Goal: Task Accomplishment & Management: Manage account settings

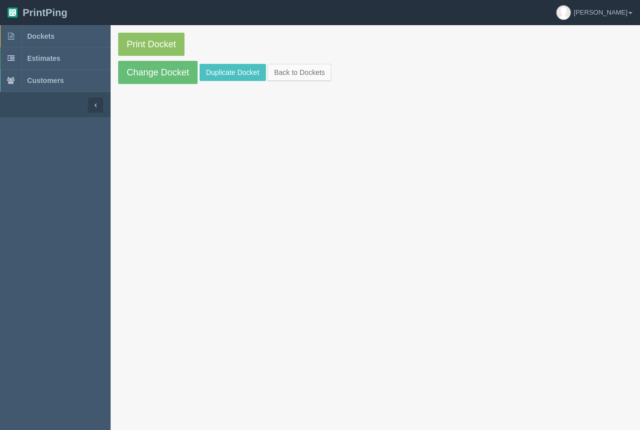
click at [33, 31] on link "Dockets" at bounding box center [55, 36] width 111 height 22
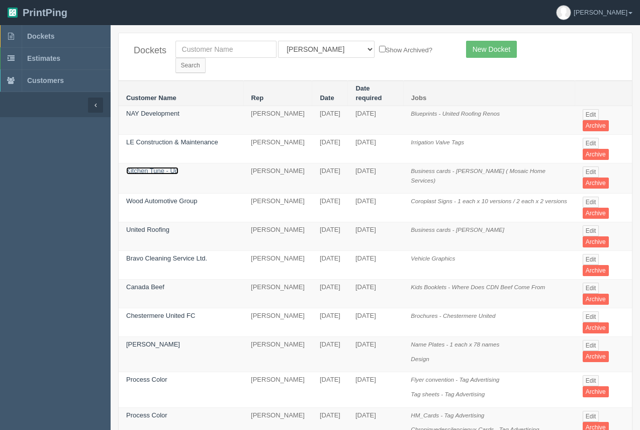
click at [158, 167] on link "Kitchen Tune - Up" at bounding box center [152, 171] width 52 height 8
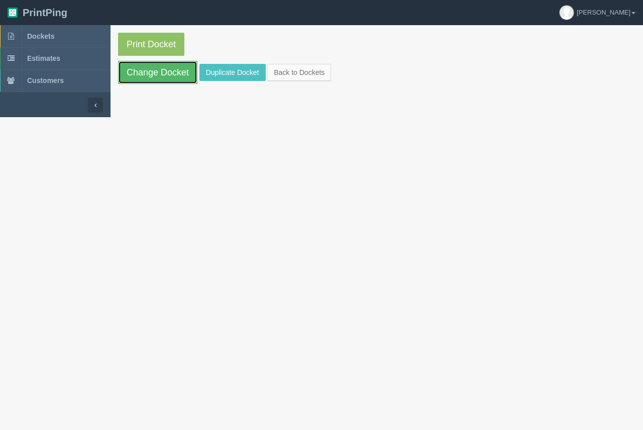
click at [135, 78] on link "Change Docket" at bounding box center [157, 72] width 79 height 23
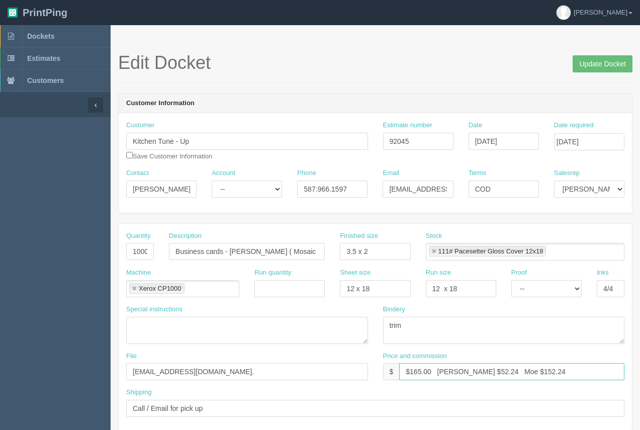
click at [500, 373] on input "$165.00 [PERSON_NAME] $52.24 Moe $152.24" at bounding box center [511, 371] width 225 height 17
type input "$165.00 [PERSON_NAME] $52.24 Moe $52.24"
drag, startPoint x: 579, startPoint y: 65, endPoint x: 551, endPoint y: 70, distance: 28.0
click at [574, 67] on input "Update Docket" at bounding box center [603, 63] width 60 height 17
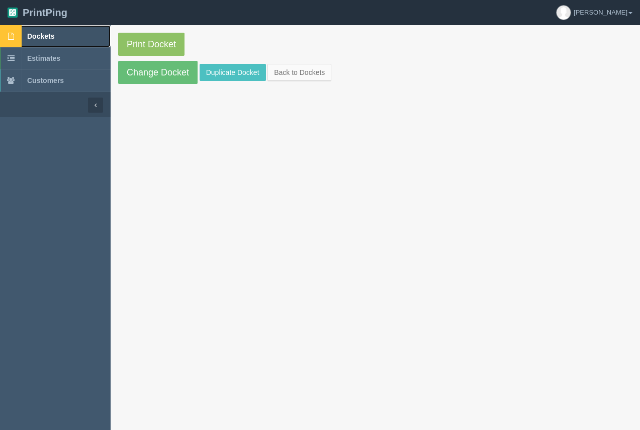
click at [44, 40] on span "Dockets" at bounding box center [40, 36] width 27 height 8
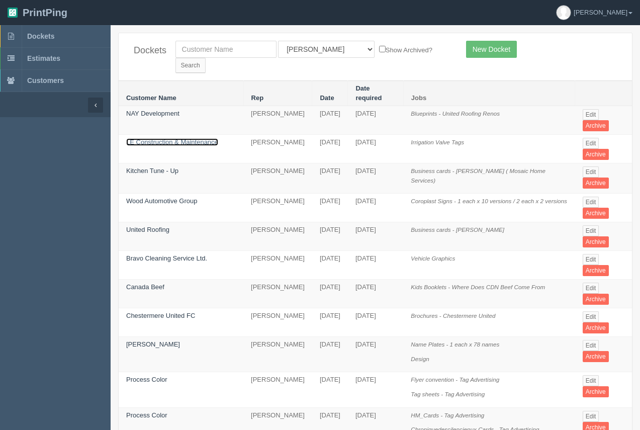
click at [179, 138] on link "LE Construction & Maintenance" at bounding box center [172, 142] width 92 height 8
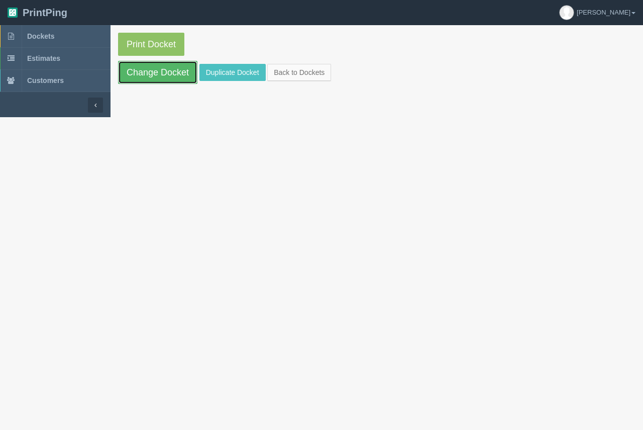
click at [170, 80] on link "Change Docket" at bounding box center [157, 72] width 79 height 23
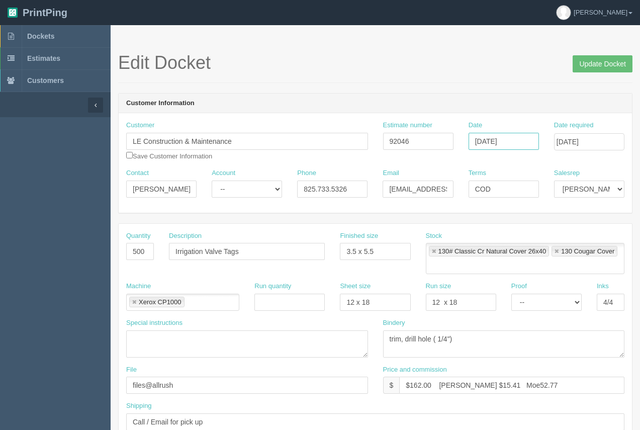
click at [503, 148] on input "[DATE]" at bounding box center [504, 141] width 70 height 17
type input "[DATE]"
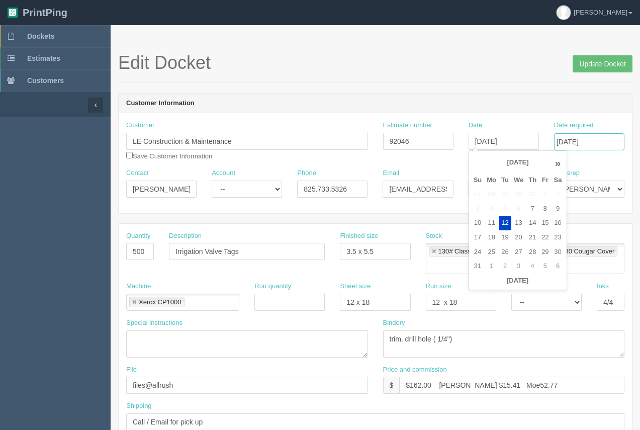
click at [585, 143] on input "August 18, 2025" at bounding box center [589, 141] width 70 height 17
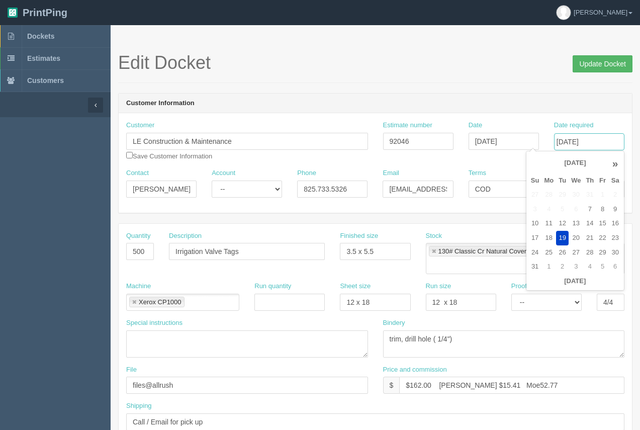
type input "[DATE]"
drag, startPoint x: 598, startPoint y: 64, endPoint x: 585, endPoint y: 63, distance: 13.7
click at [598, 65] on input "Update Docket" at bounding box center [603, 63] width 60 height 17
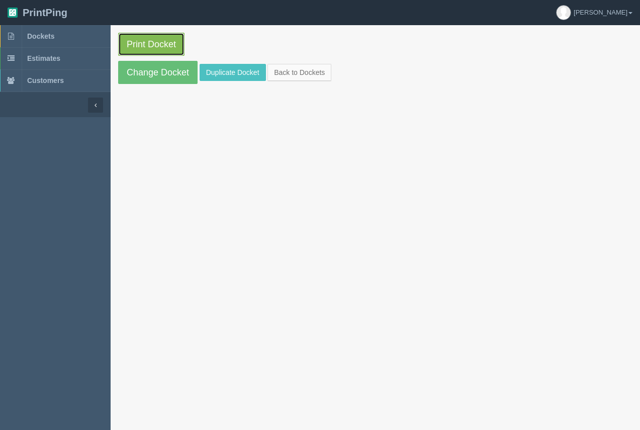
click at [136, 47] on link "Print Docket" at bounding box center [151, 44] width 66 height 23
click at [52, 38] on span "Dockets" at bounding box center [40, 36] width 27 height 8
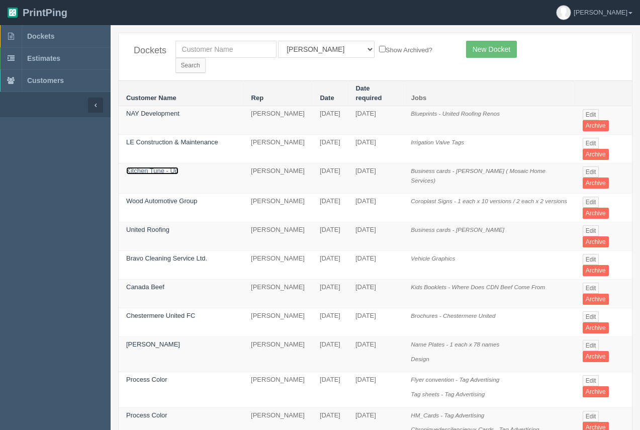
click at [160, 167] on link "Kitchen Tune - Up" at bounding box center [152, 171] width 52 height 8
drag, startPoint x: 160, startPoint y: 149, endPoint x: 189, endPoint y: 43, distance: 109.9
click at [160, 167] on link "Kitchen Tune - Up" at bounding box center [152, 171] width 52 height 8
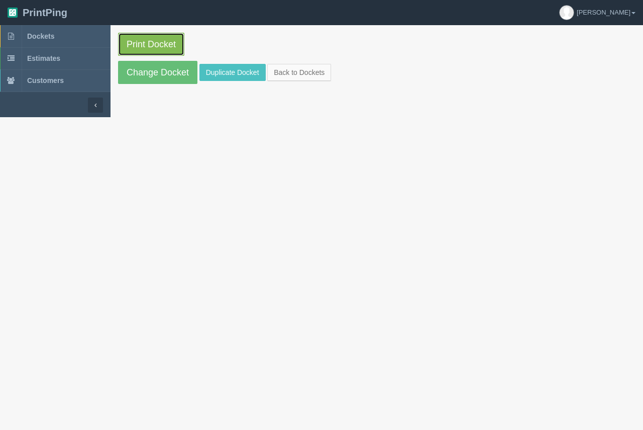
click at [171, 46] on link "Print Docket" at bounding box center [151, 44] width 66 height 23
